Goal: Transaction & Acquisition: Purchase product/service

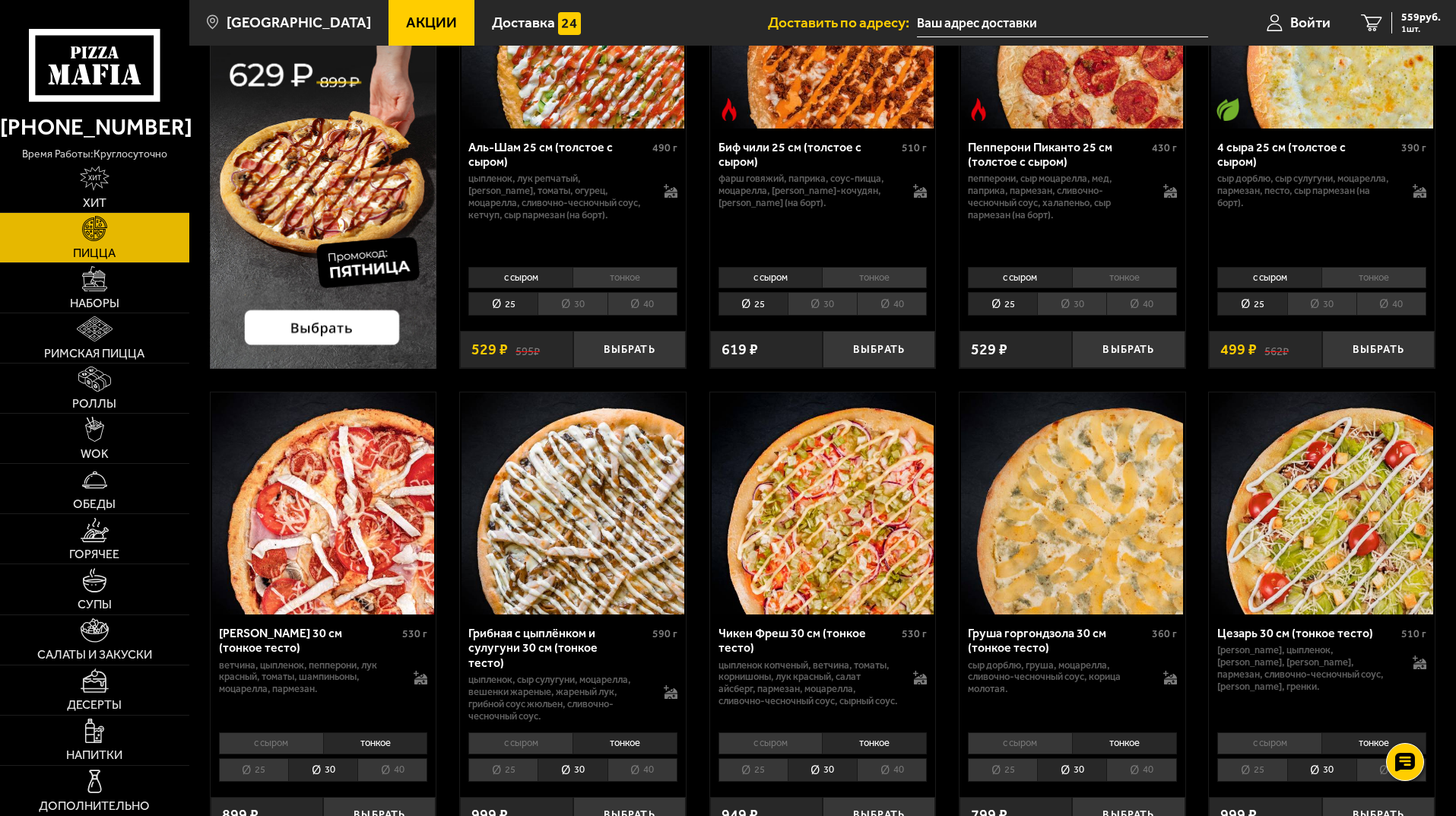
scroll to position [456, 0]
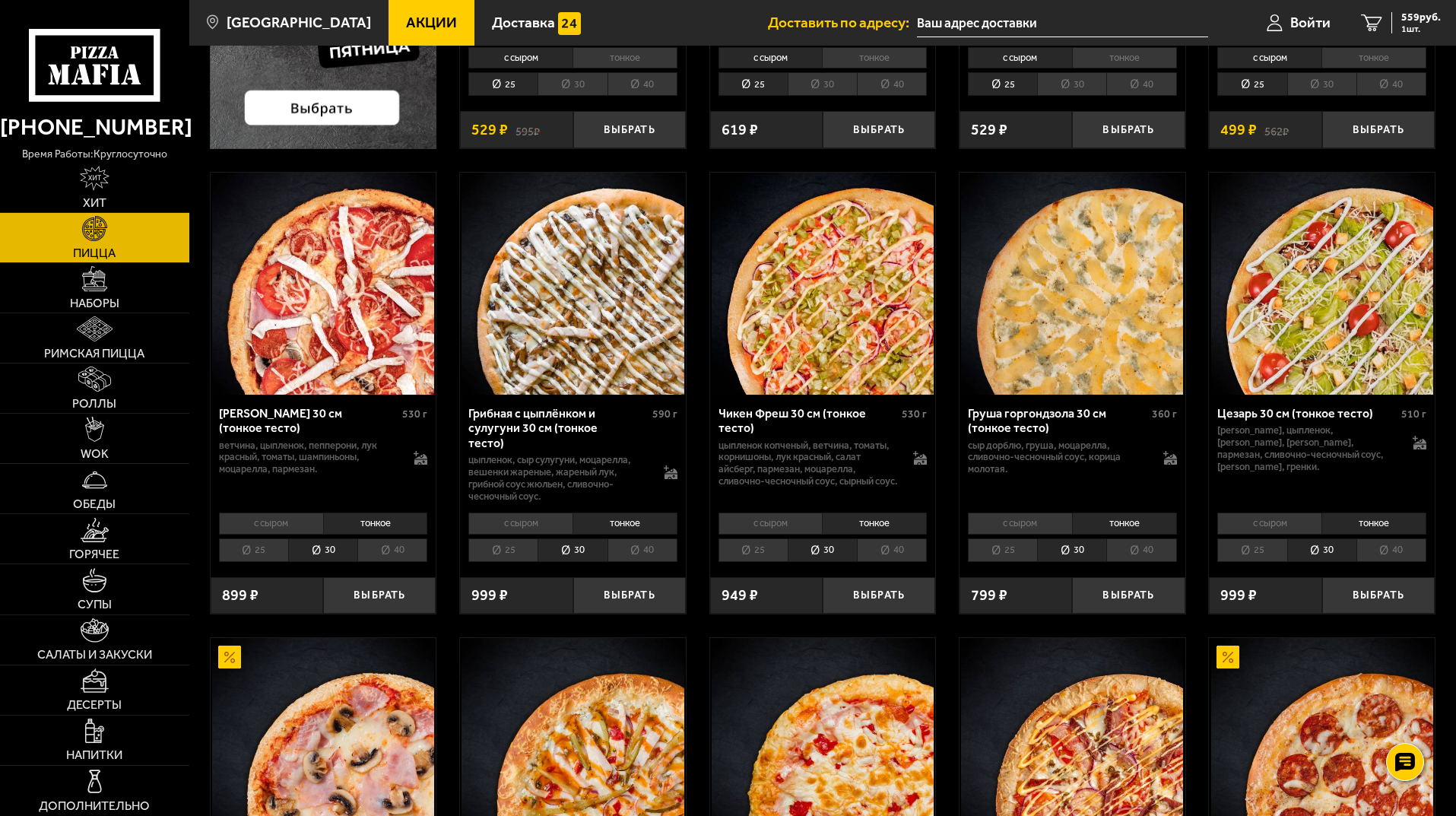
click at [752, 549] on li "25" at bounding box center [753, 550] width 69 height 23
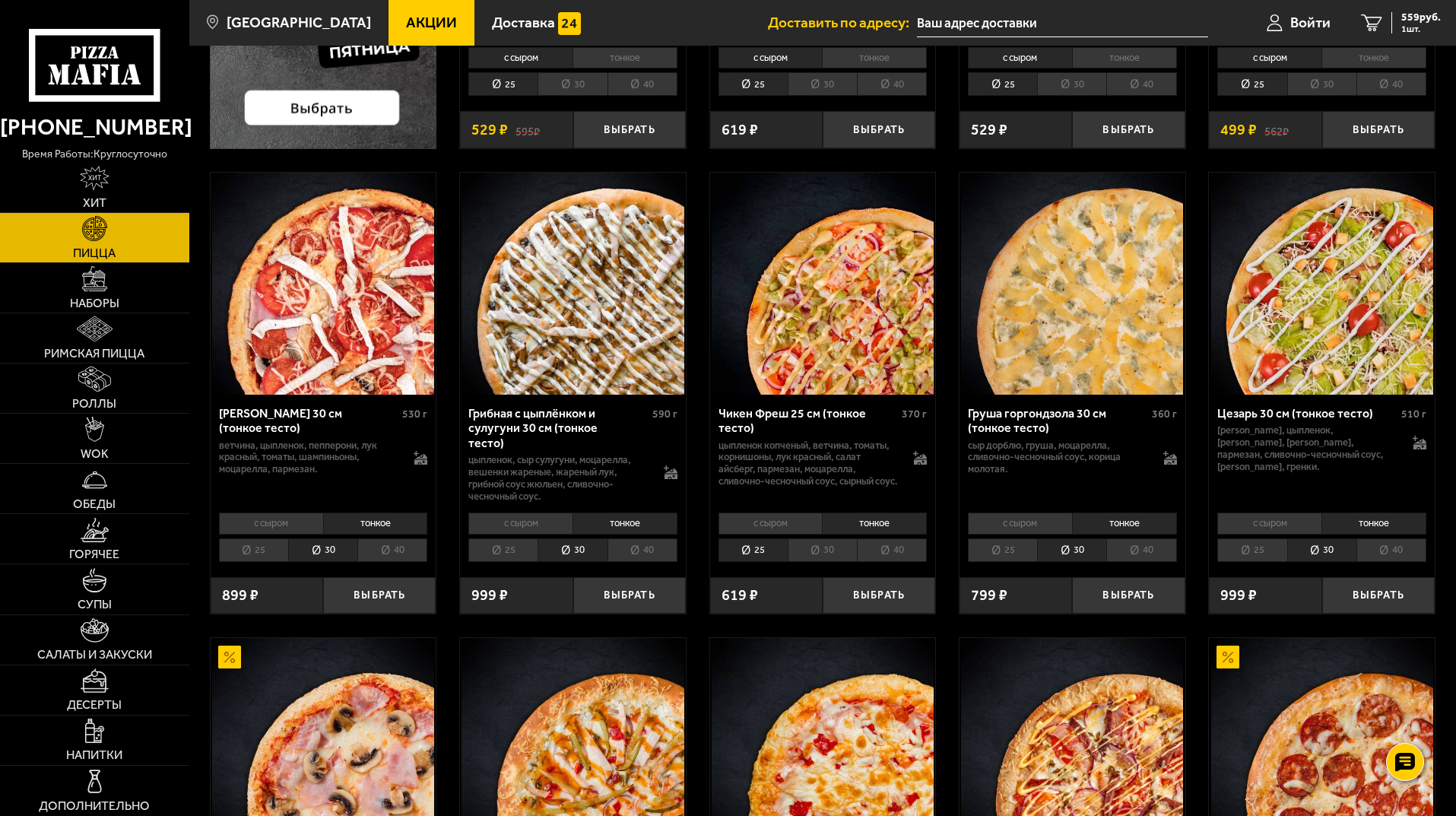
click at [525, 548] on li "25" at bounding box center [503, 550] width 69 height 23
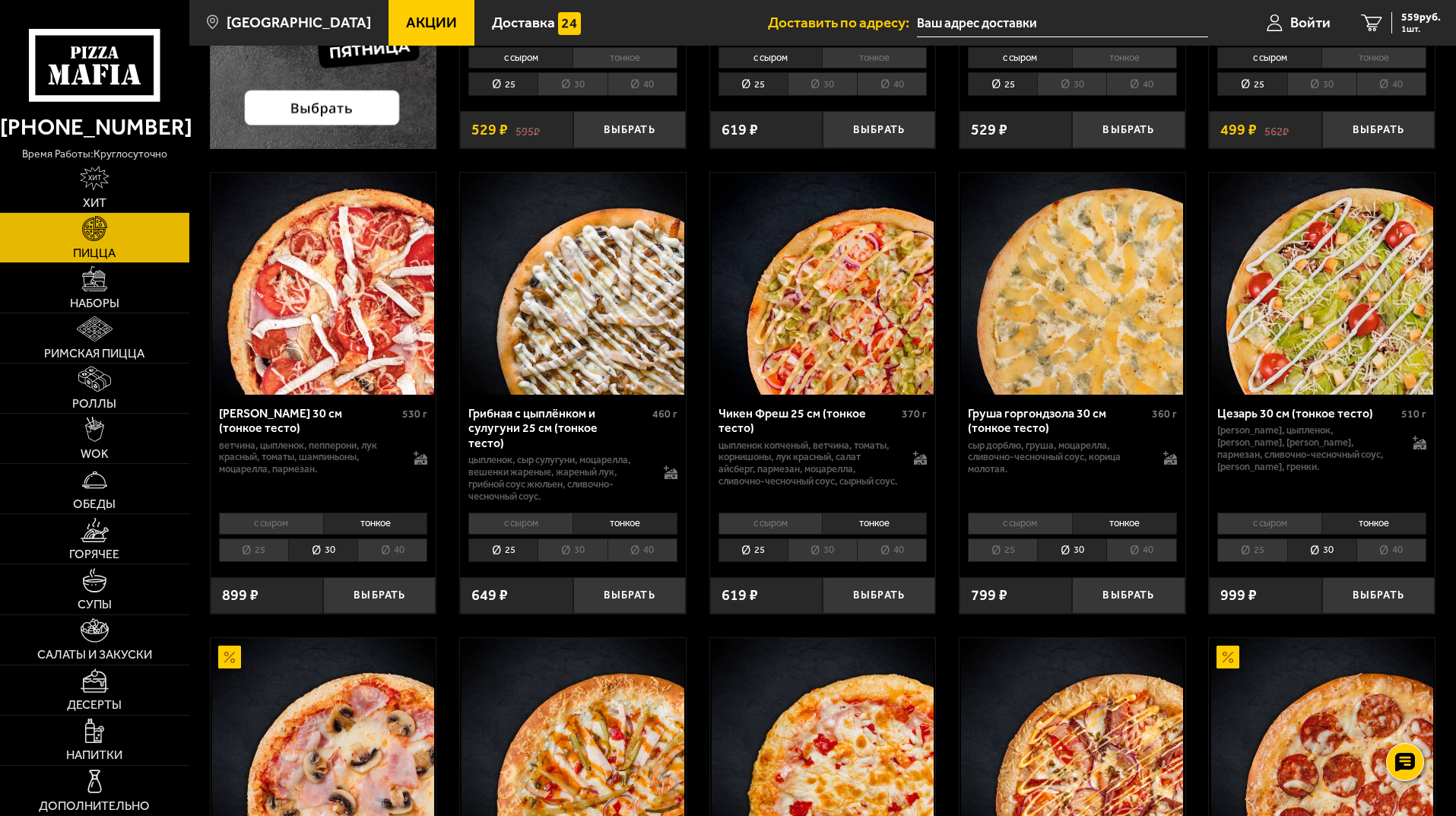
click at [530, 523] on li "с сыром" at bounding box center [520, 523] width 105 height 22
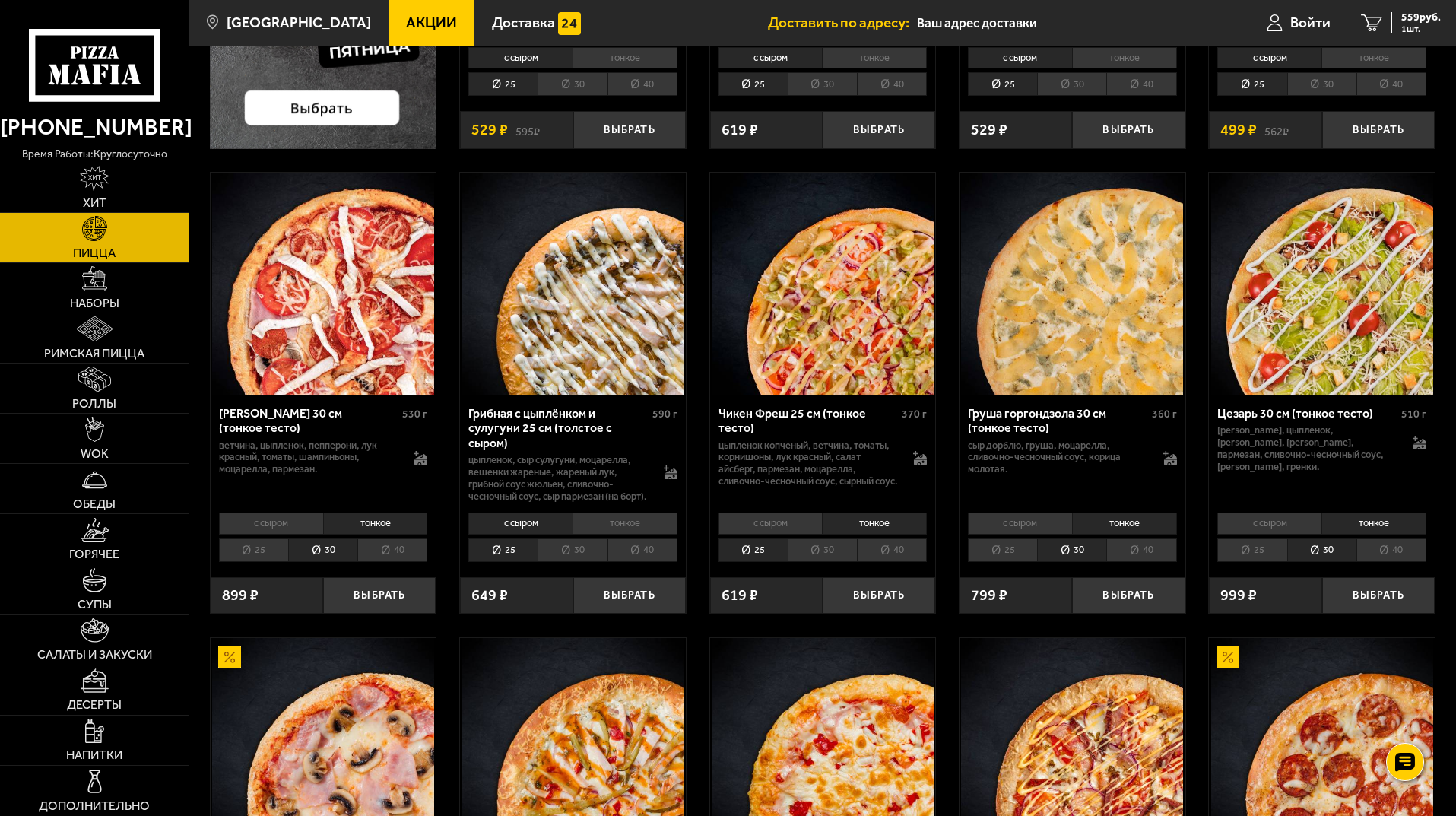
click at [289, 529] on li "с сыром" at bounding box center [270, 523] width 105 height 22
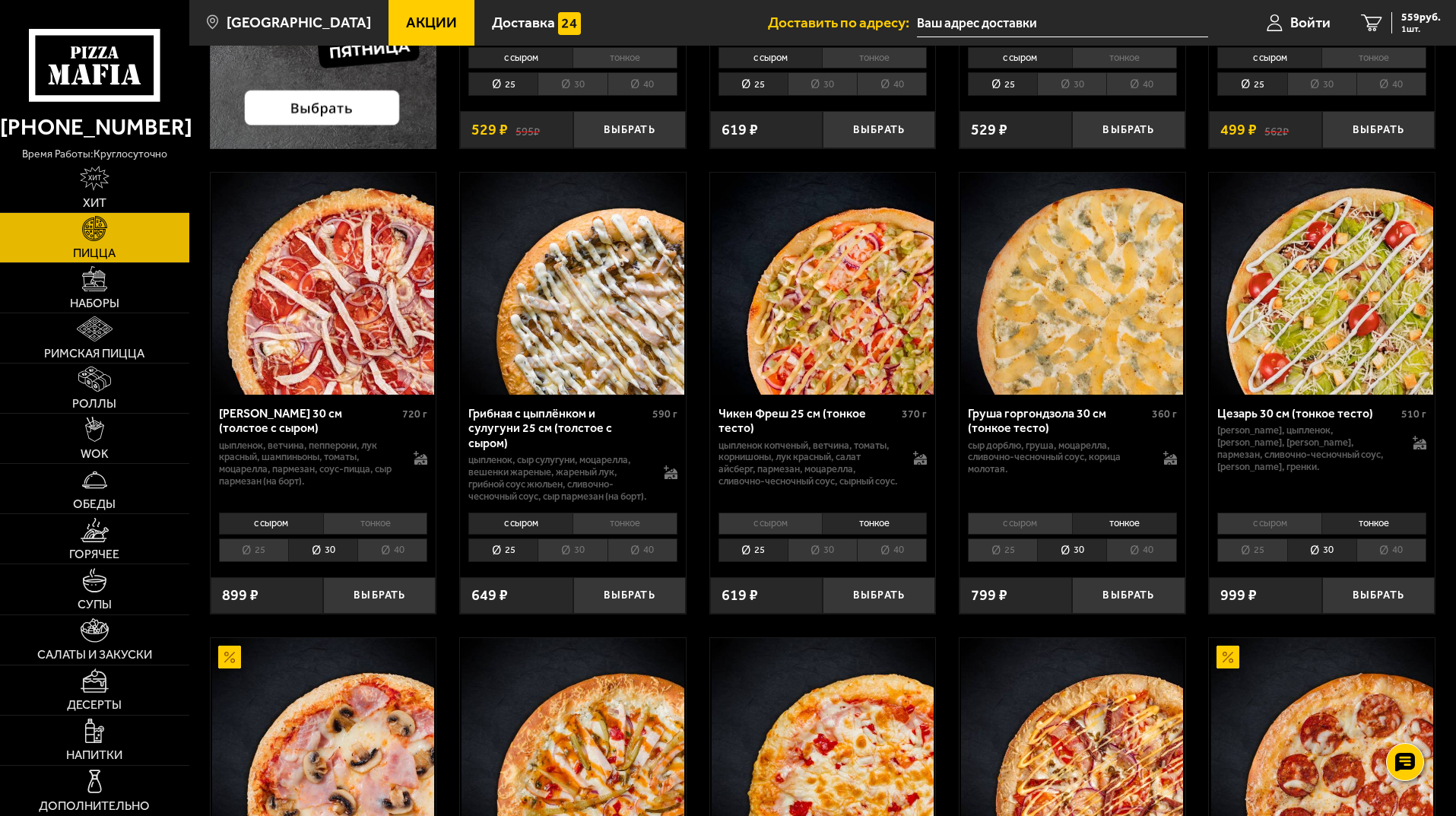
drag, startPoint x: 270, startPoint y: 564, endPoint x: 719, endPoint y: 576, distance: 449.2
click at [279, 562] on li "25" at bounding box center [253, 550] width 69 height 23
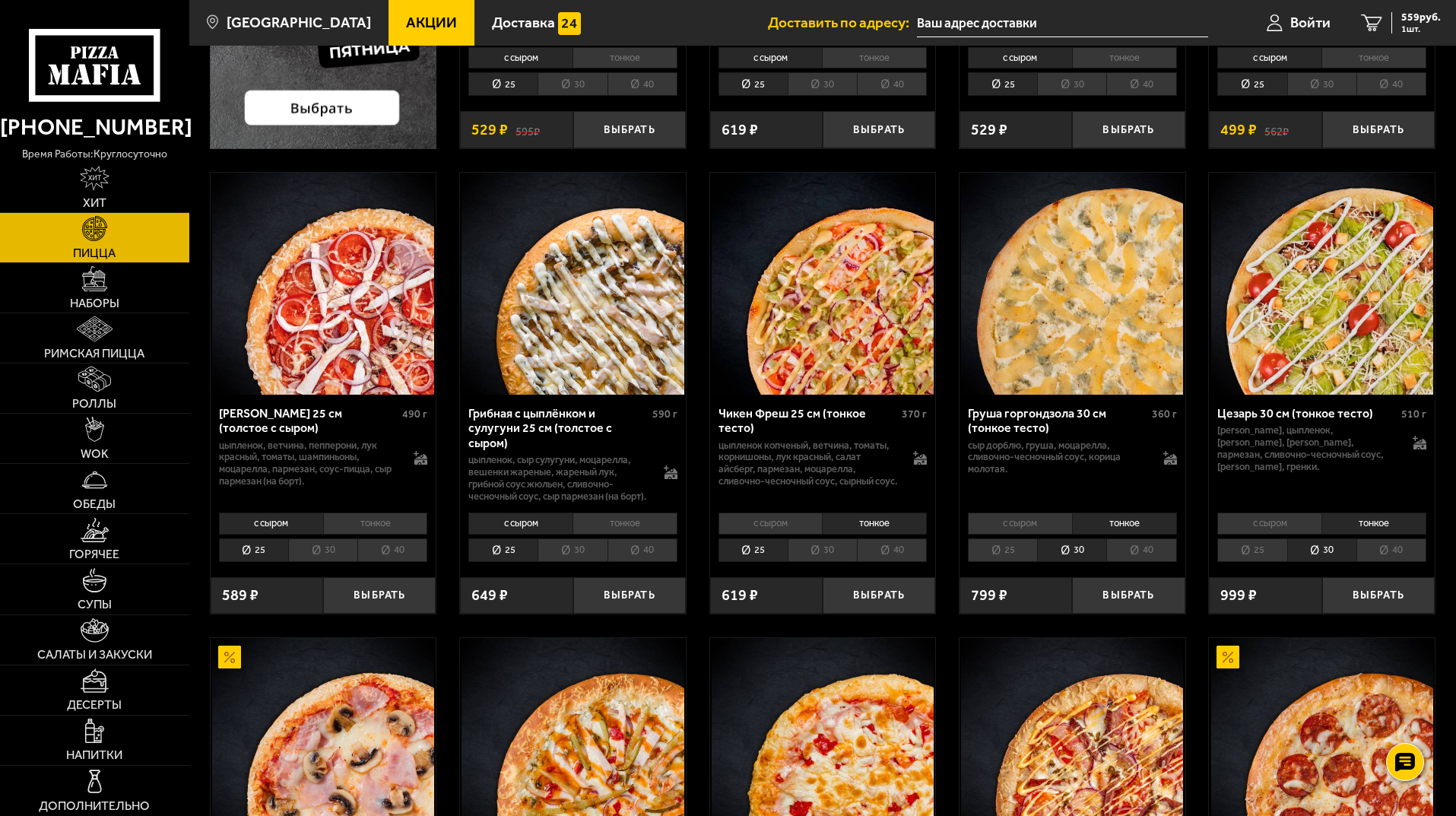
click at [738, 532] on li "с сыром" at bounding box center [771, 523] width 105 height 22
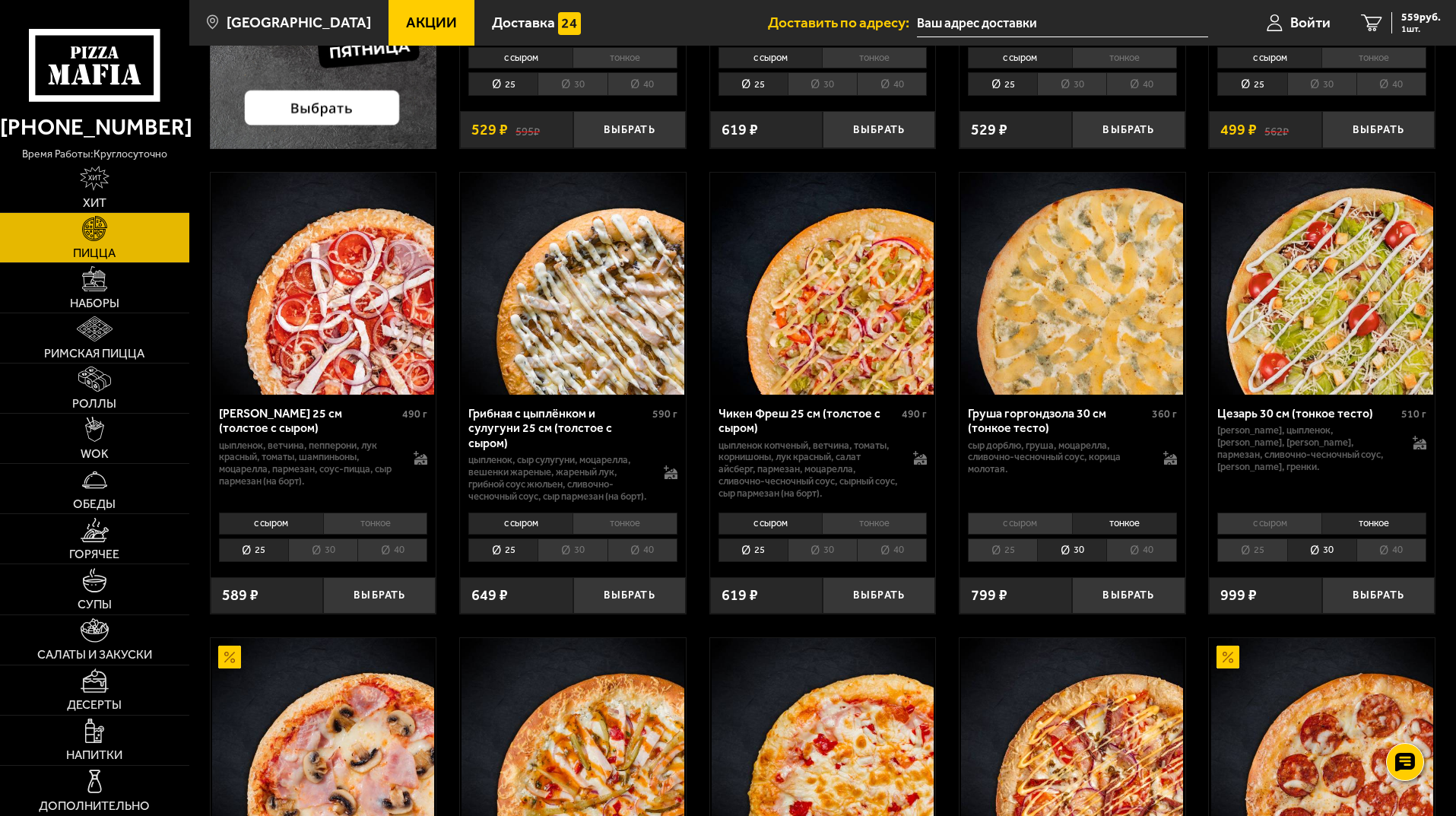
click at [1020, 562] on li "25" at bounding box center [1002, 550] width 69 height 23
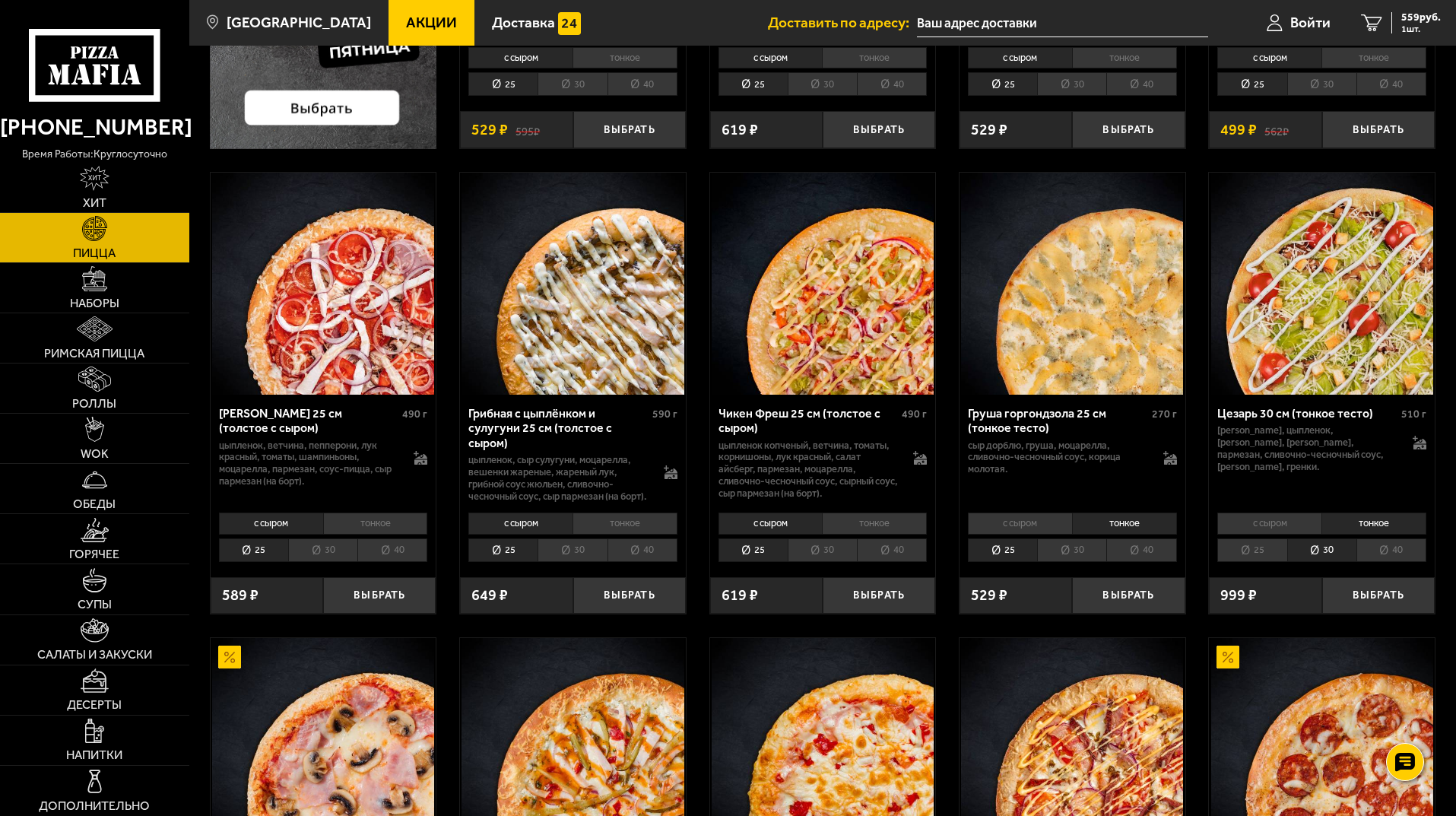
click at [1027, 534] on li "с сыром" at bounding box center [1020, 523] width 105 height 22
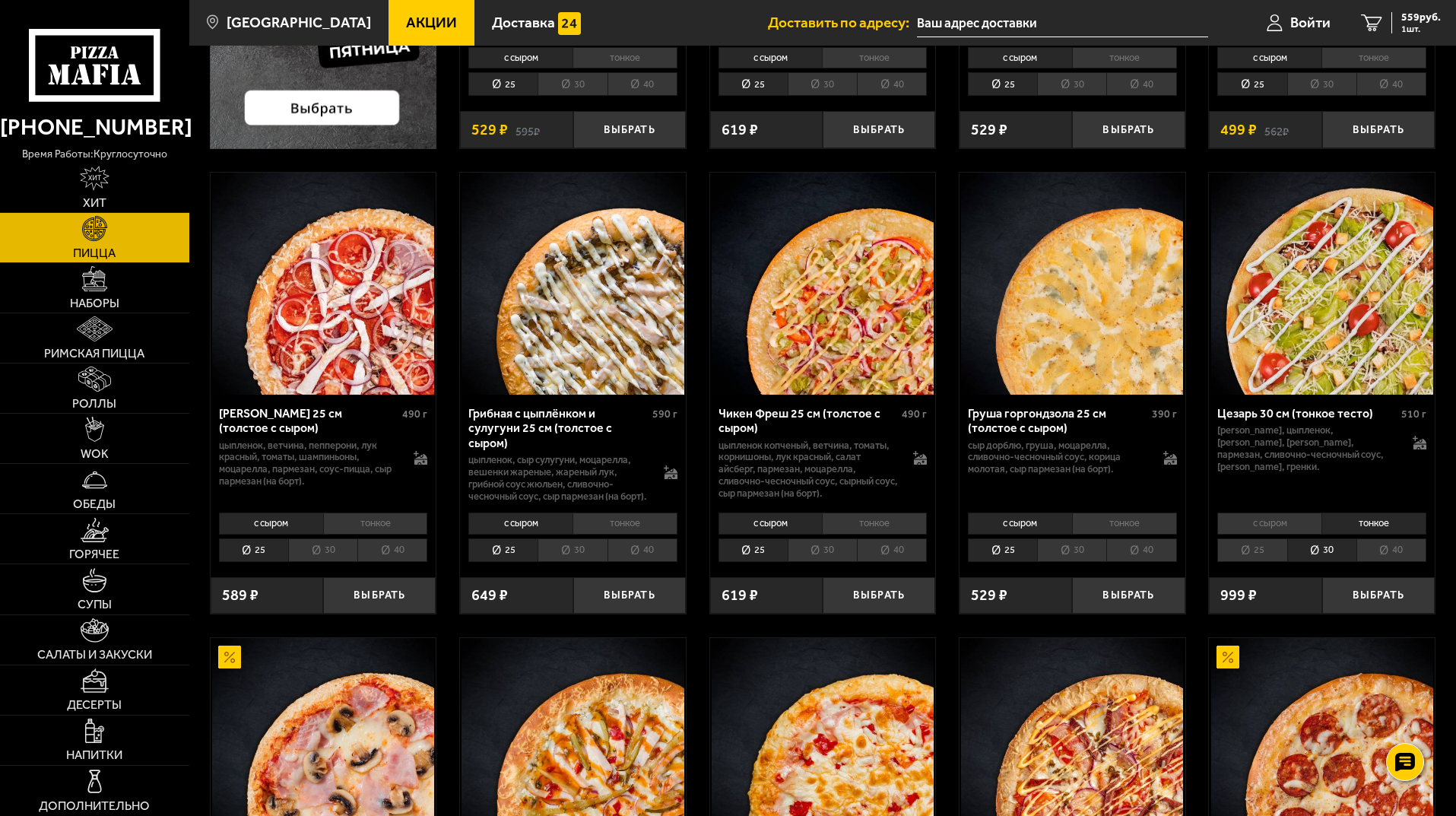
click at [1293, 534] on li "с сыром" at bounding box center [1269, 523] width 105 height 22
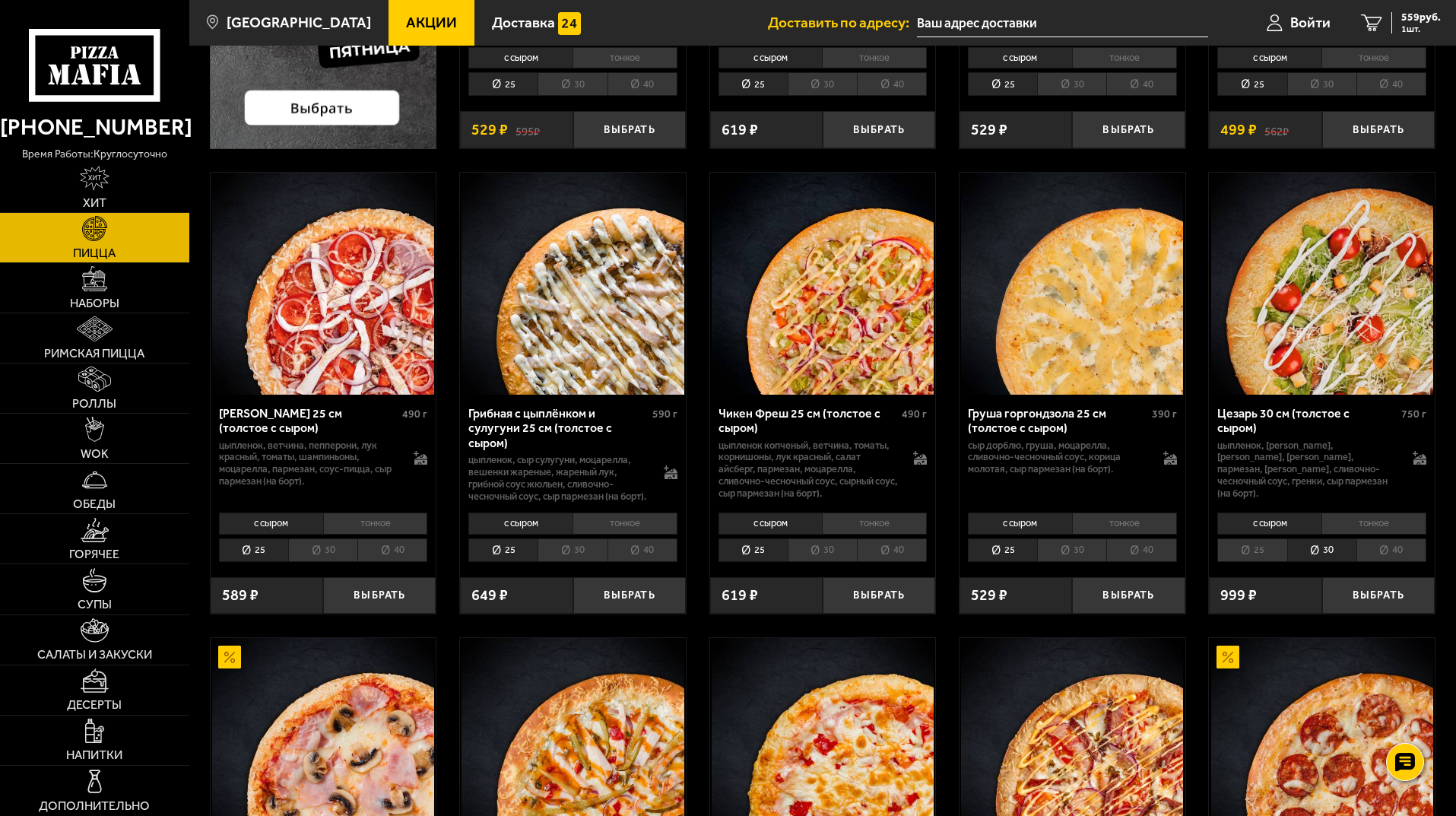
click at [1268, 562] on li "25" at bounding box center [1252, 550] width 69 height 23
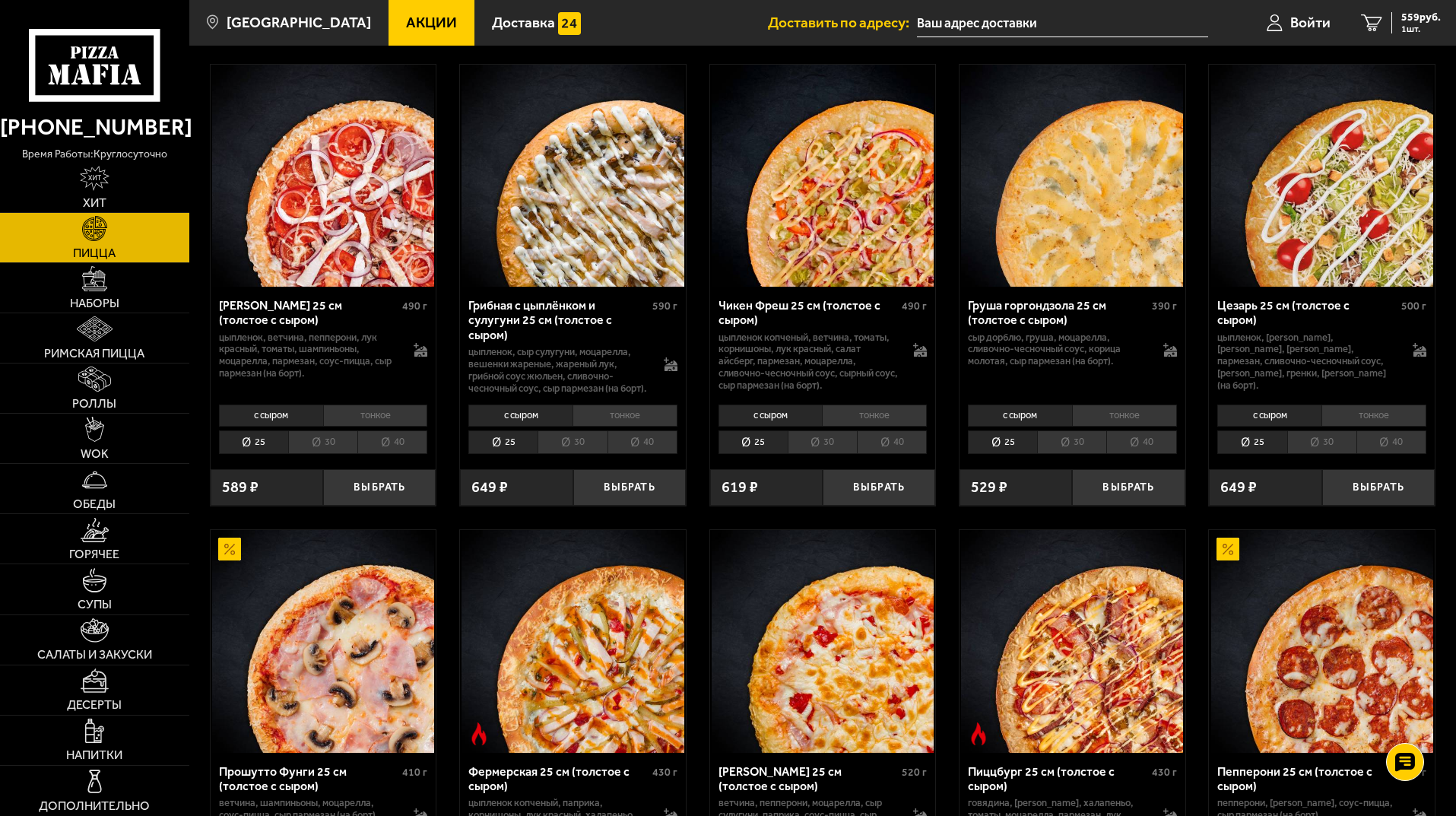
scroll to position [571, 0]
